Goal: Find specific page/section: Find specific page/section

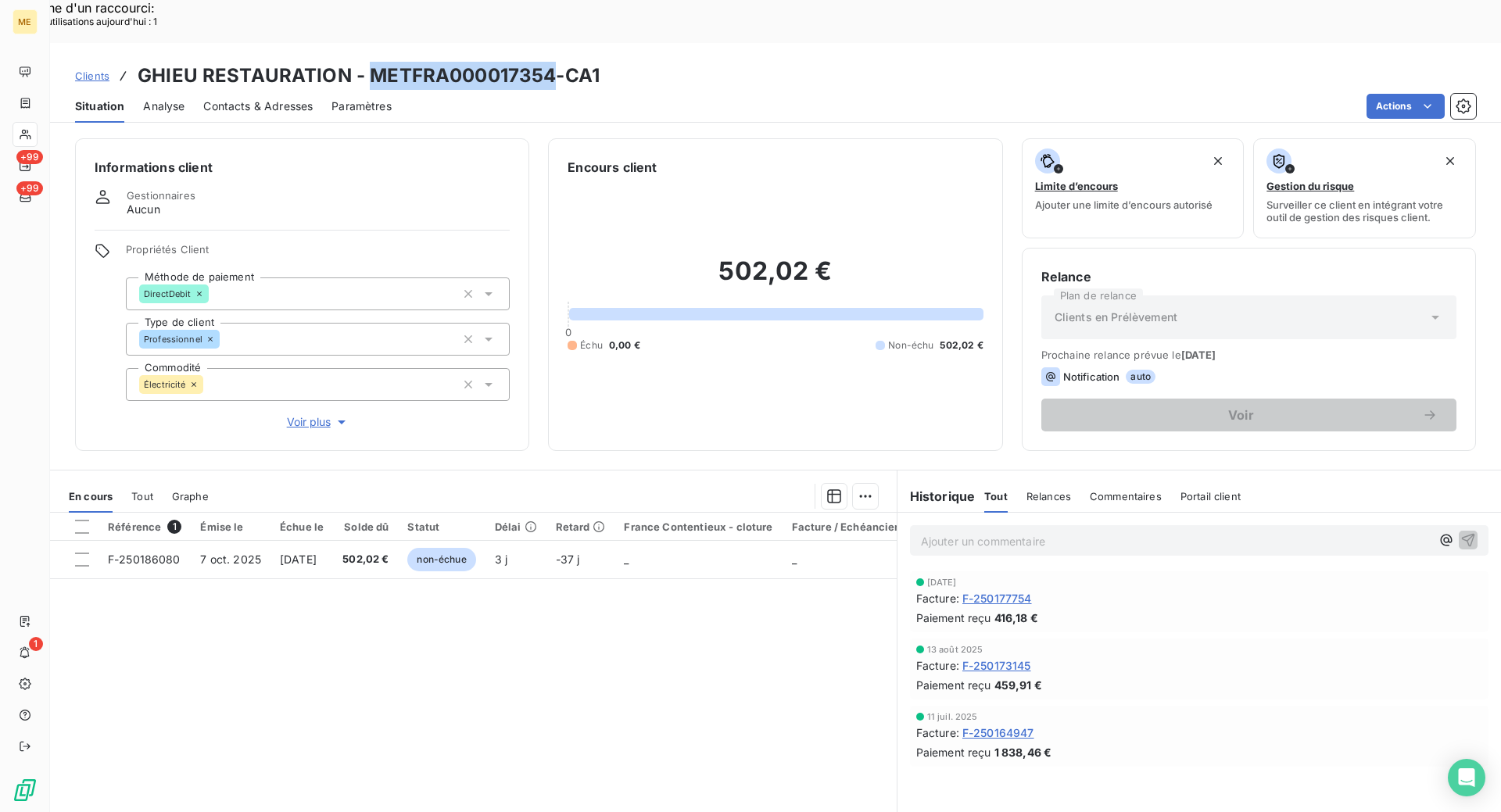
drag, startPoint x: 553, startPoint y: 29, endPoint x: 364, endPoint y: 23, distance: 189.1
click at [364, 62] on h3 "GHIEU RESTAURATION - METFRA000017354-CA1" at bounding box center [368, 75] width 462 height 28
copy h3 "METFRA000017354"
click at [966, 589] on span "F-250177754" at bounding box center [997, 597] width 70 height 16
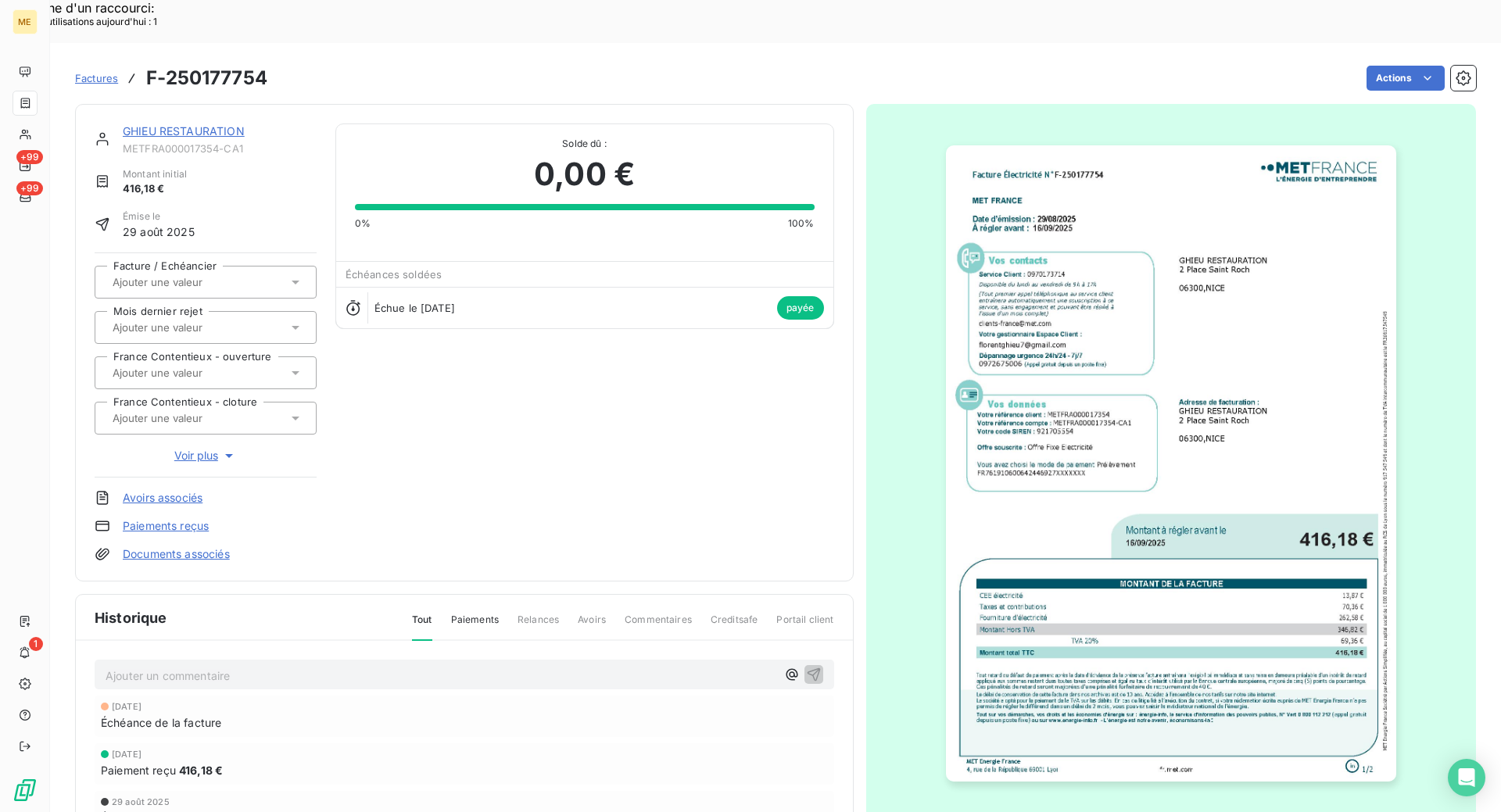
click at [1161, 391] on img "button" at bounding box center [1171, 463] width 450 height 636
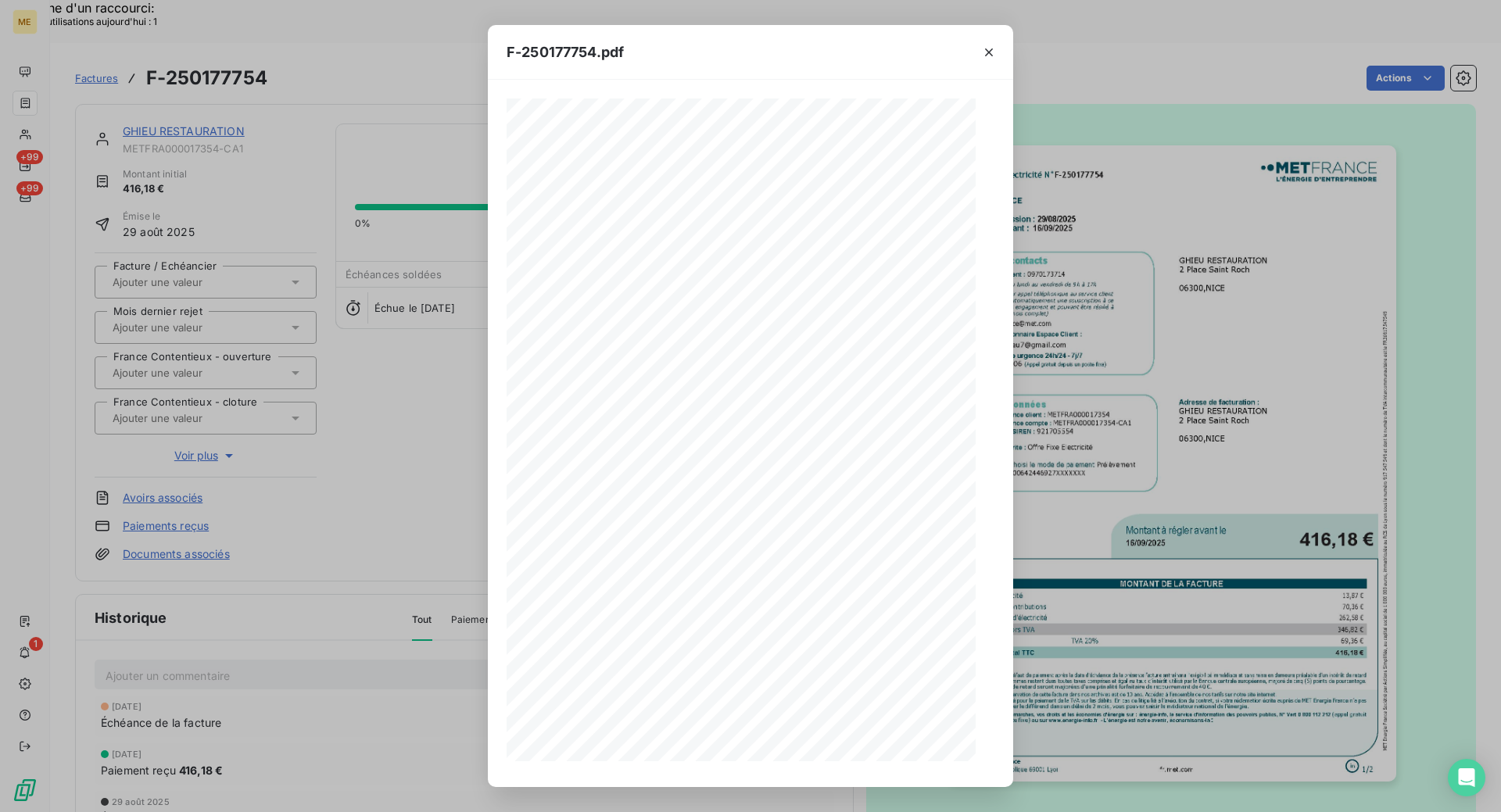
click at [811, 756] on icon "button" at bounding box center [808, 756] width 13 height 14
click at [985, 57] on icon "button" at bounding box center [989, 52] width 15 height 15
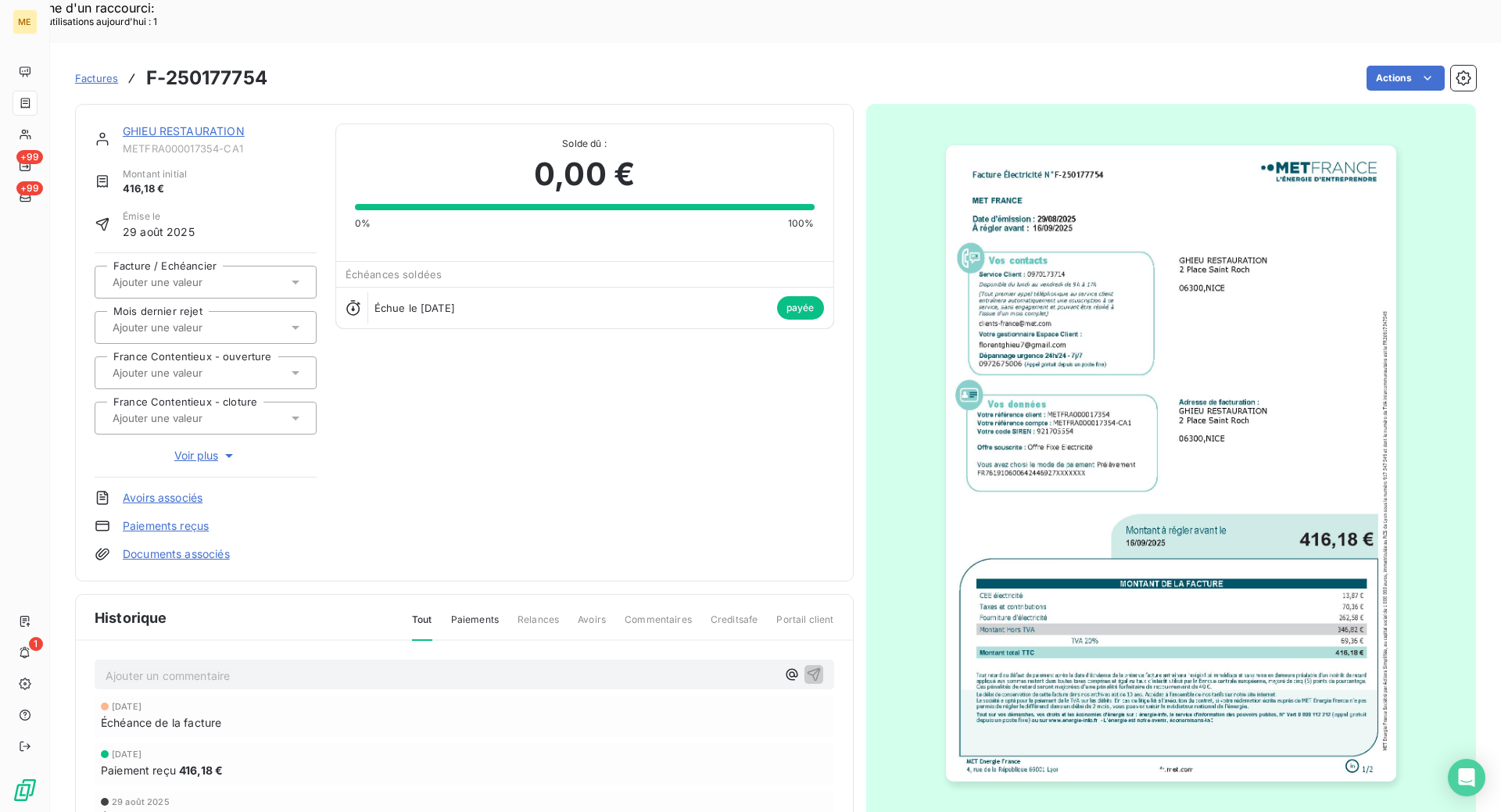
click at [138, 124] on link "GHIEU RESTAURATION" at bounding box center [184, 131] width 122 height 14
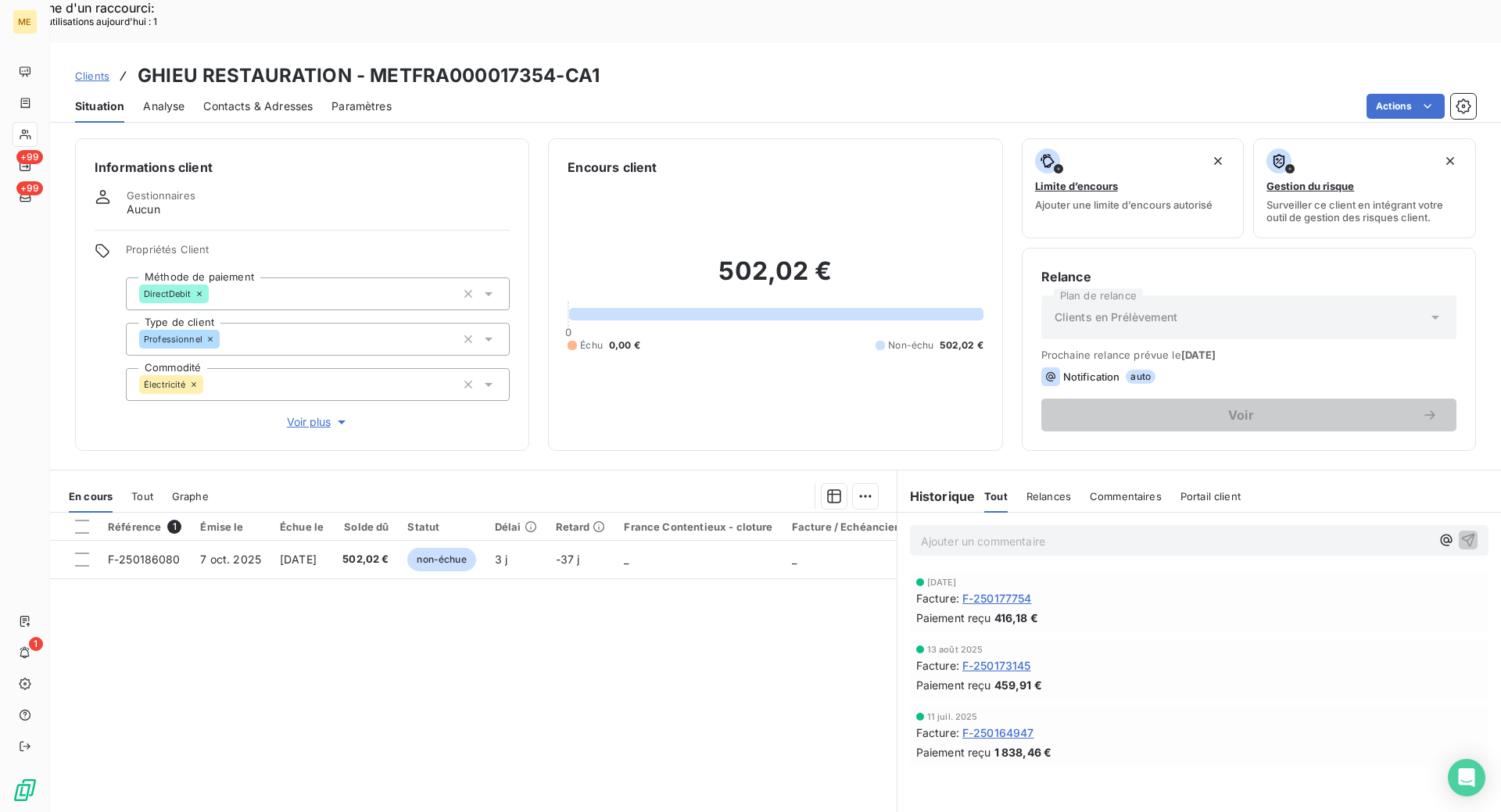
click at [534, 129] on div "Informations client Gestionnaires Aucun Propriétés Client Méthode de paiement D…" at bounding box center [776, 492] width 1451 height 726
click at [88, 70] on span "Clients" at bounding box center [92, 75] width 35 height 13
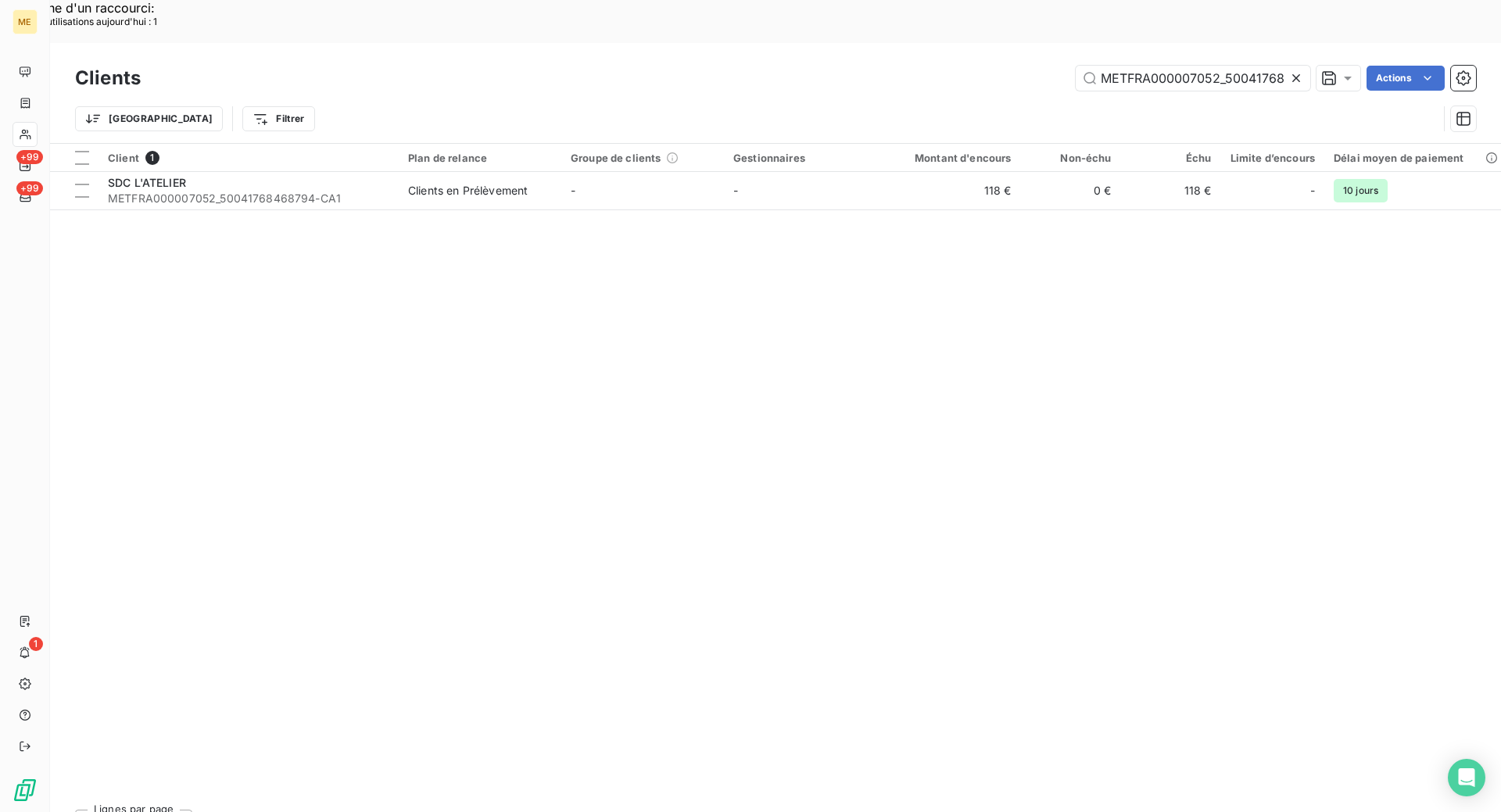
scroll to position [0, 46]
click at [1145, 66] on input "METFRA000007052_50041768468794" at bounding box center [1193, 78] width 234 height 25
paste input "14558"
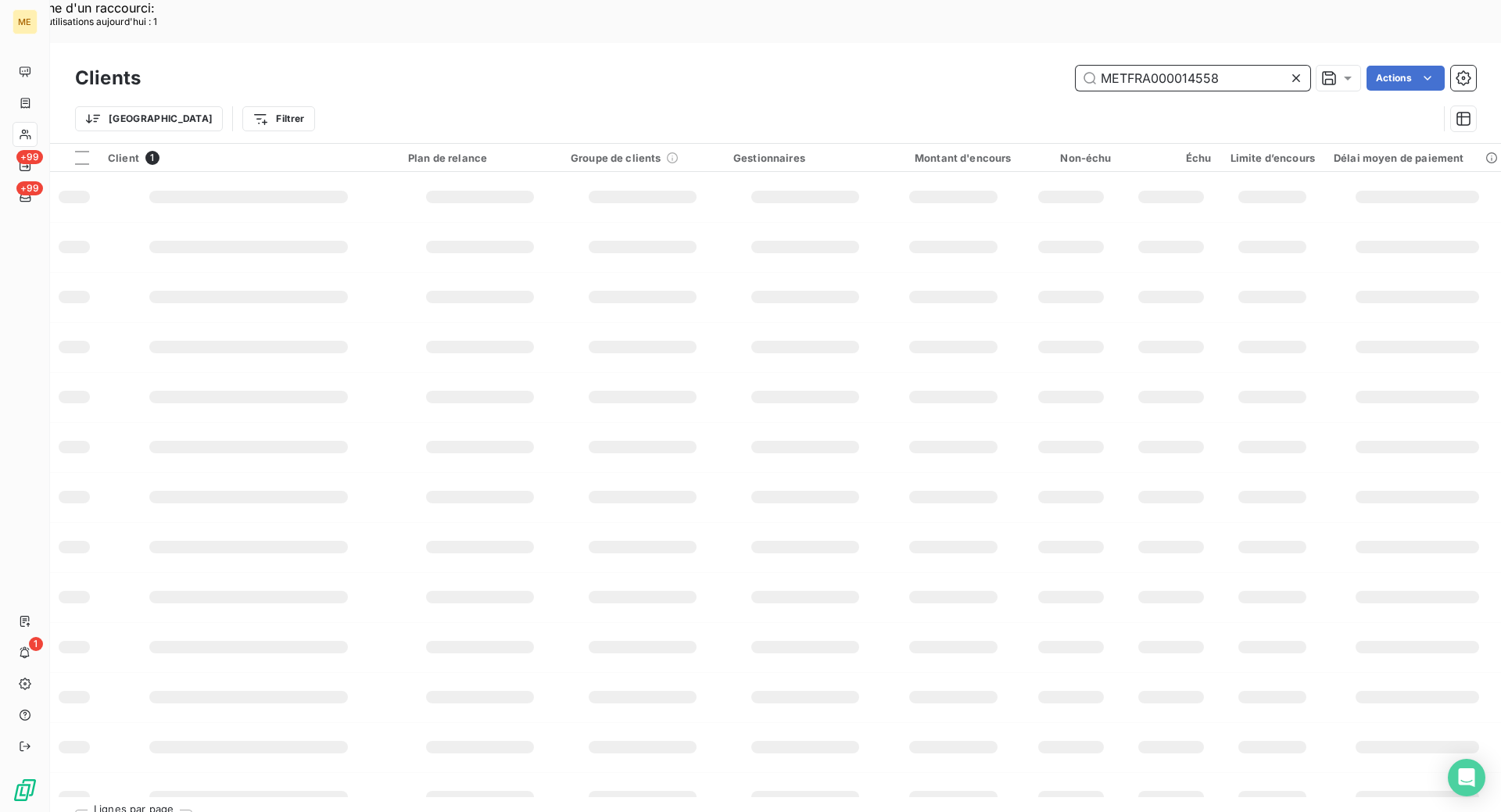
scroll to position [0, 0]
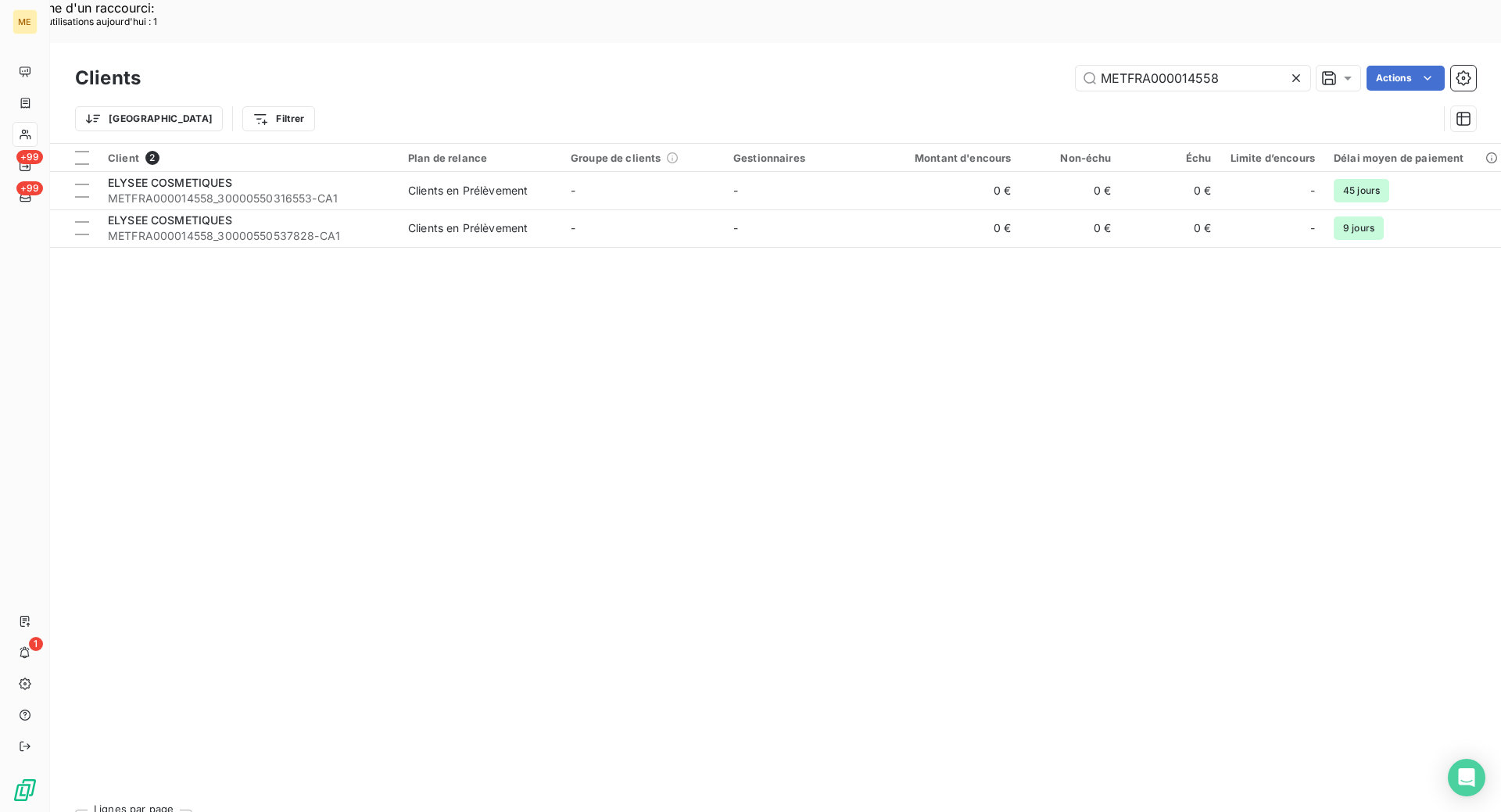
click at [348, 334] on div "Client 2 Plan de relance Groupe de clients Gestionnaires Montant d'encours Non-…" at bounding box center [776, 470] width 1451 height 653
click at [1180, 66] on input "METFRA000014558" at bounding box center [1193, 78] width 234 height 25
paste input "0093"
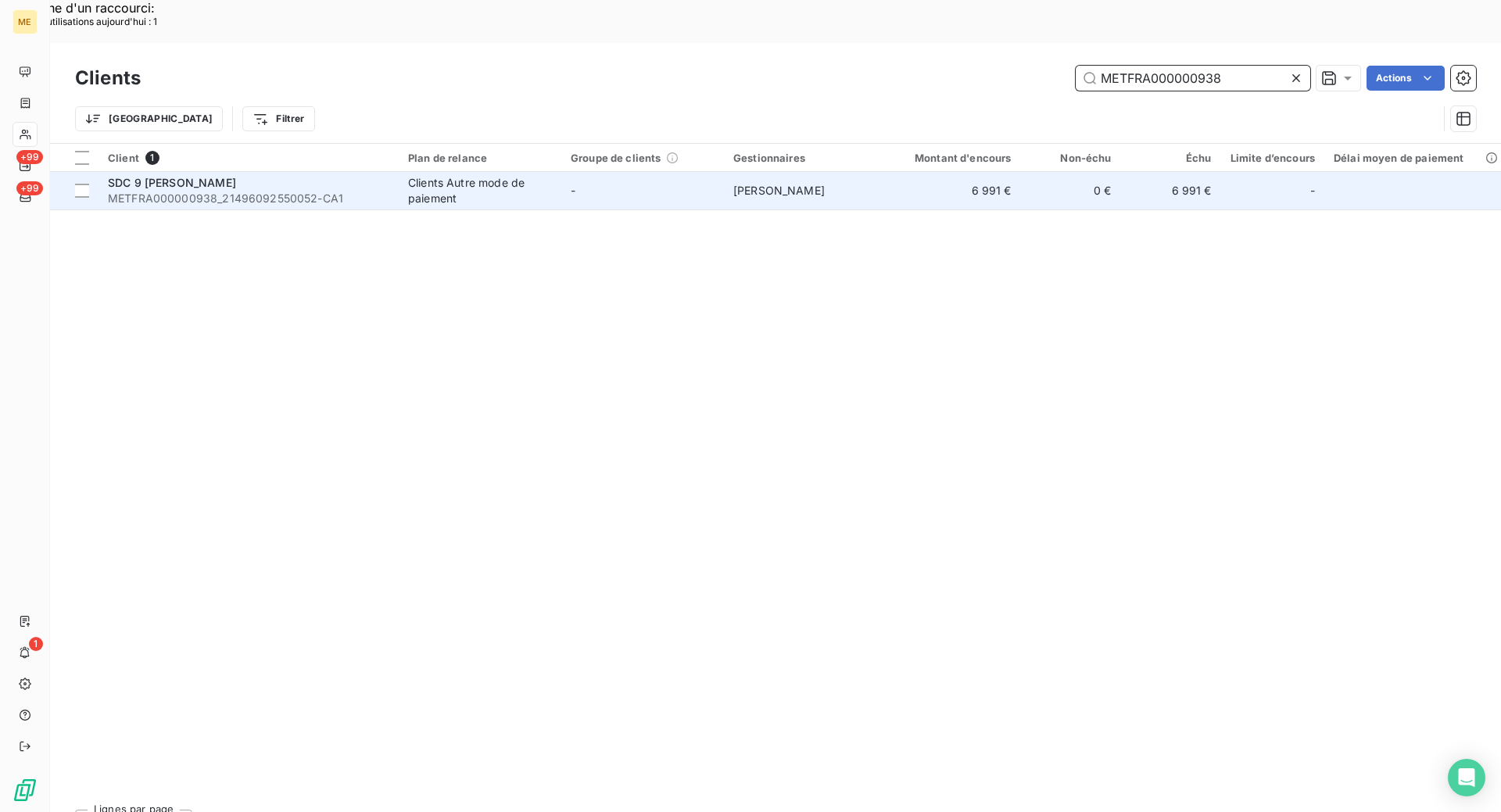
type input "METFRA000000938"
click at [330, 175] on div "SDC 9 [PERSON_NAME]" at bounding box center [248, 183] width 282 height 15
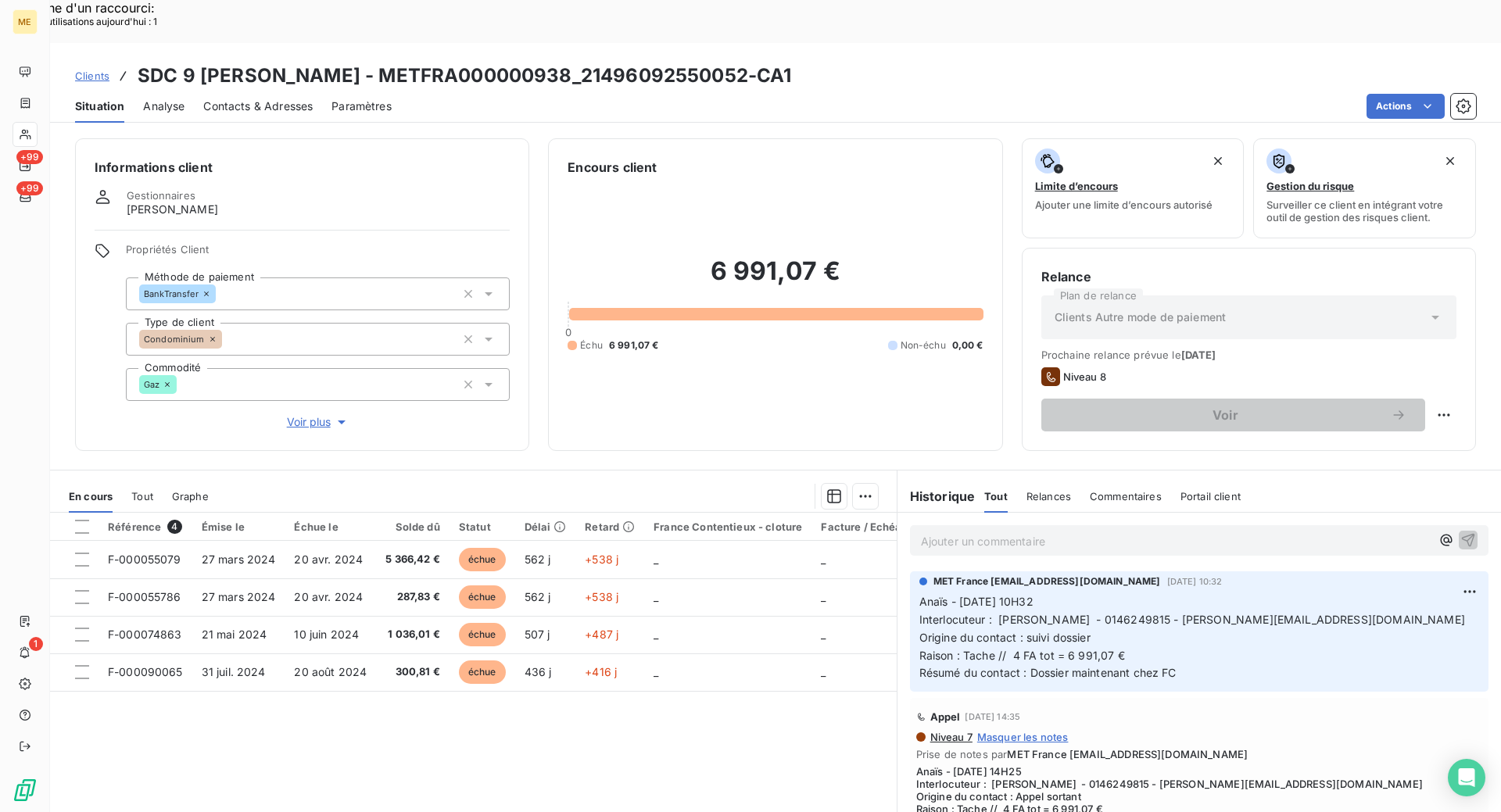
click at [545, 724] on div "Référence 4 Émise le Échue le Solde dû Statut Délai Retard France Contentieux -…" at bounding box center [474, 663] width 846 height 301
click at [494, 694] on div "Référence 4 Émise le Échue le Solde dû Statut Délai Retard France Contentieux -…" at bounding box center [474, 663] width 846 height 301
